Goal: Information Seeking & Learning: Learn about a topic

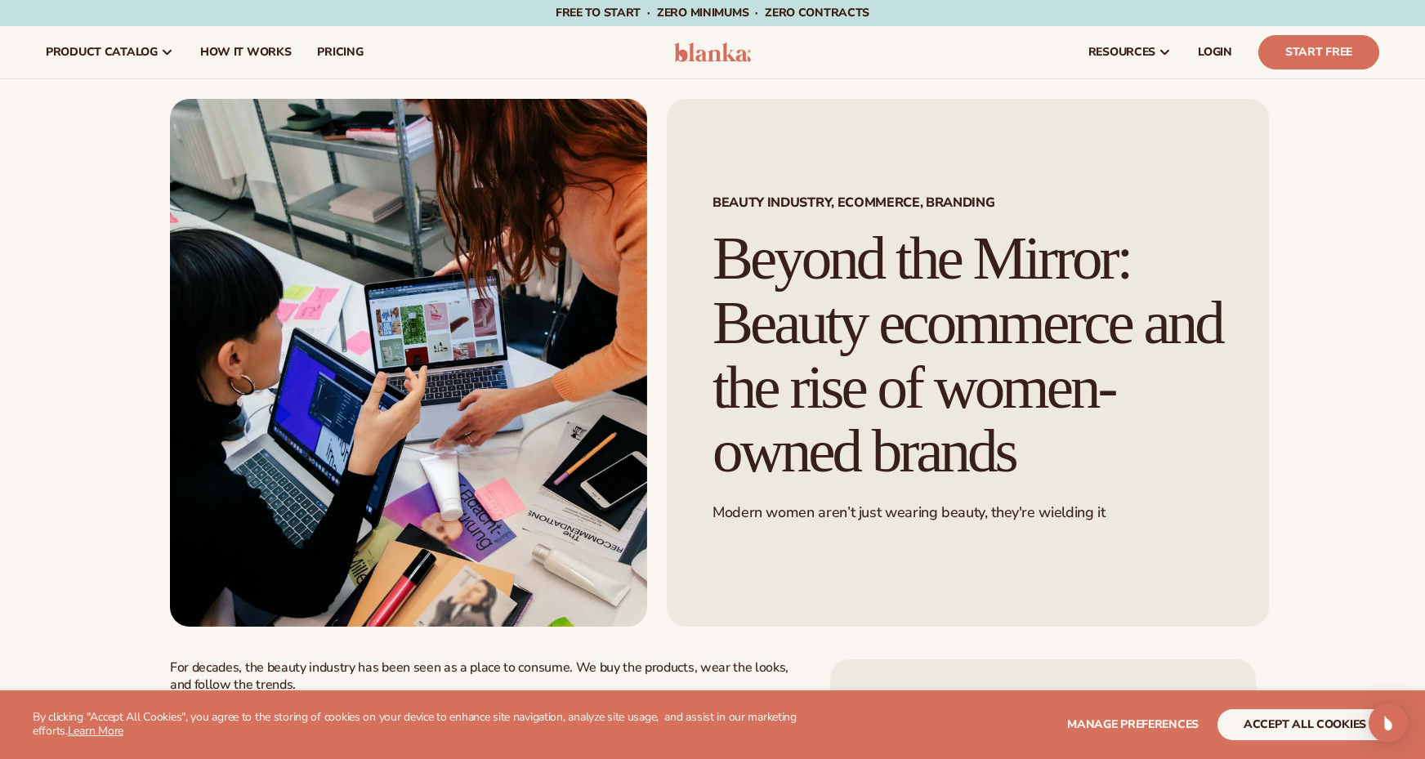
scroll to position [135, 0]
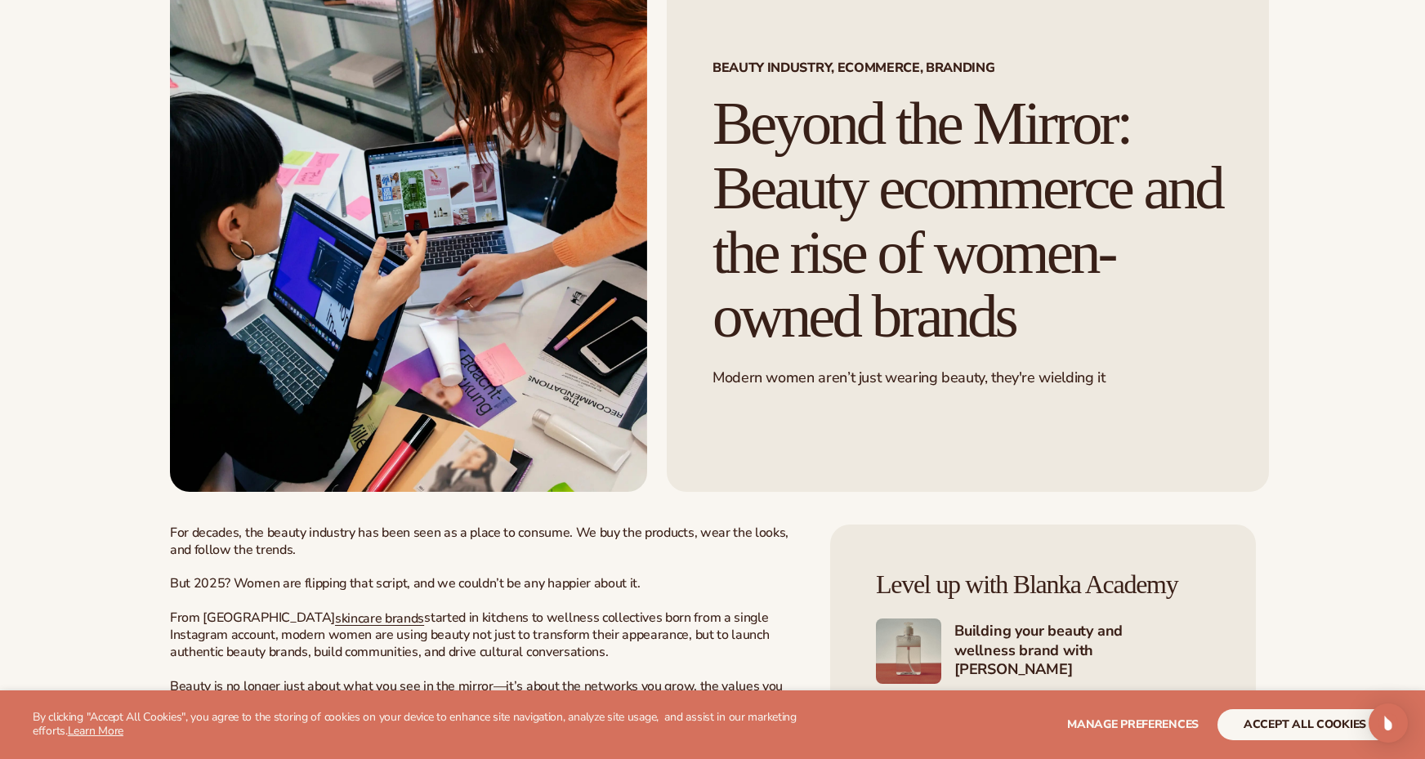
click at [704, 559] on span "For decades, the beauty industry has been seen as a place to consume. We buy th…" at bounding box center [479, 541] width 619 height 35
click at [906, 174] on h1 "Beyond the Mirror: Beauty ecommerce and the rise of women-owned brands" at bounding box center [968, 220] width 511 height 257
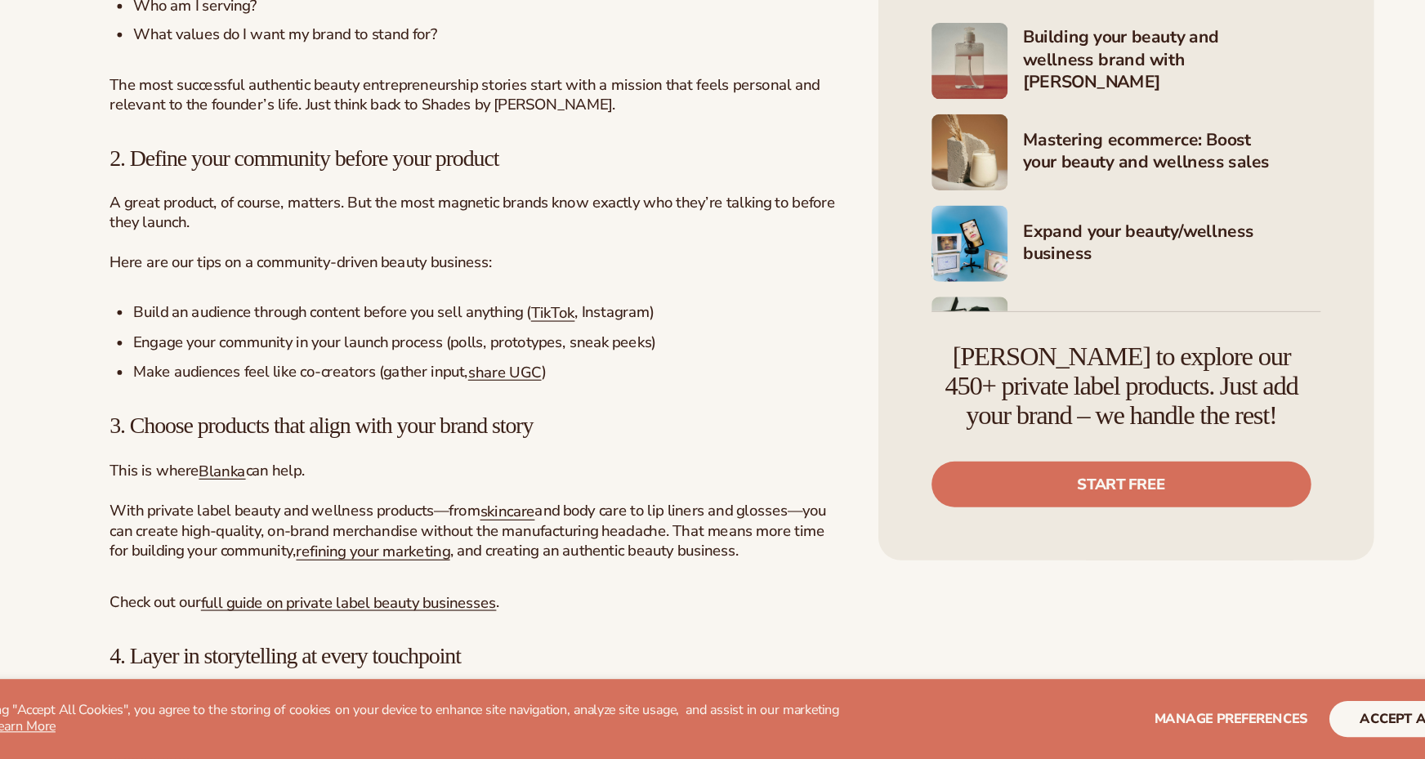
scroll to position [5566, 0]
